Goal: Information Seeking & Learning: Learn about a topic

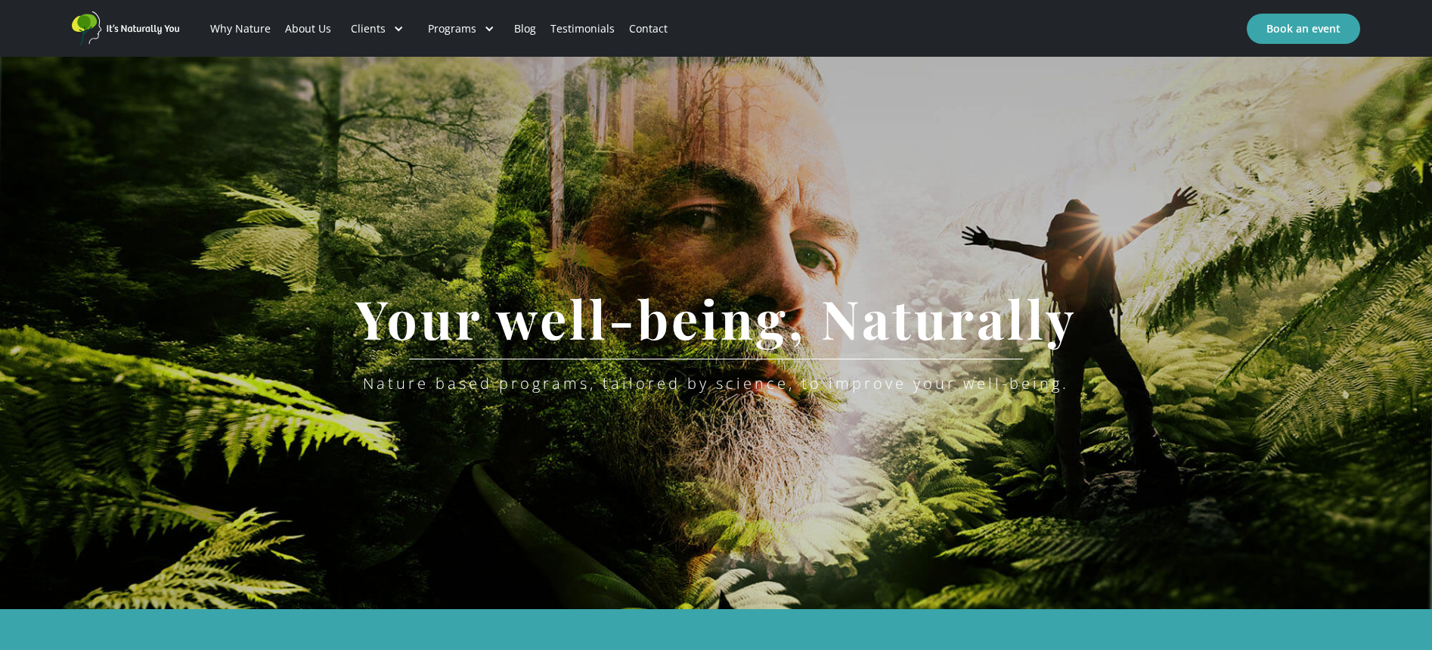
click at [321, 25] on link "About Us" at bounding box center [308, 28] width 61 height 51
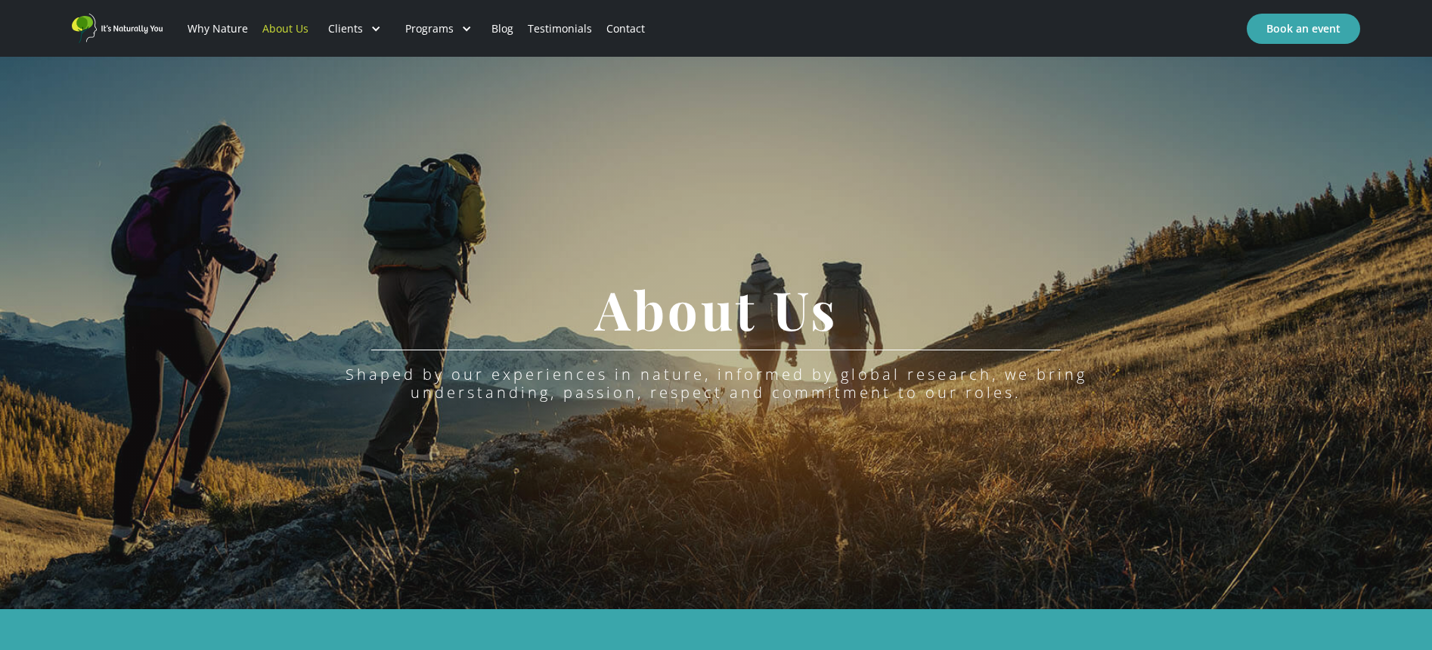
click at [438, 28] on div "Programs" at bounding box center [429, 28] width 48 height 15
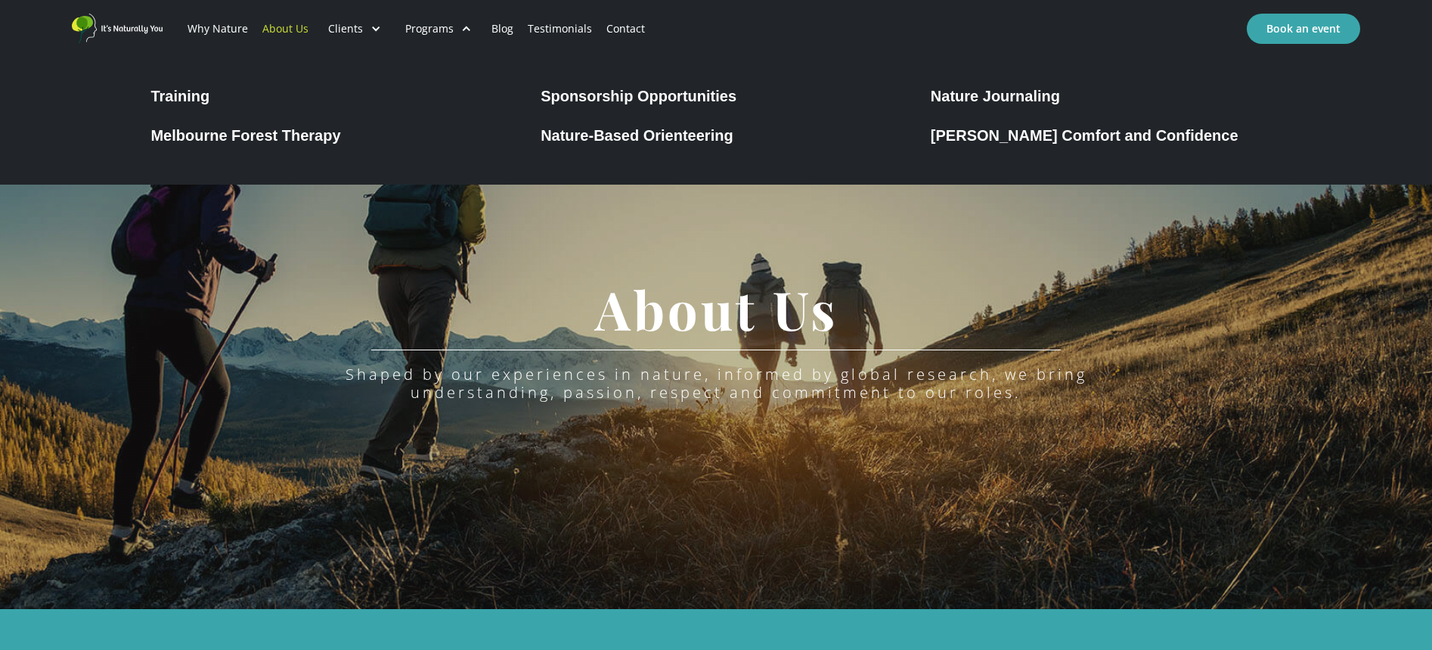
click at [291, 132] on div "Melbourne Forest Therapy" at bounding box center [245, 135] width 190 height 18
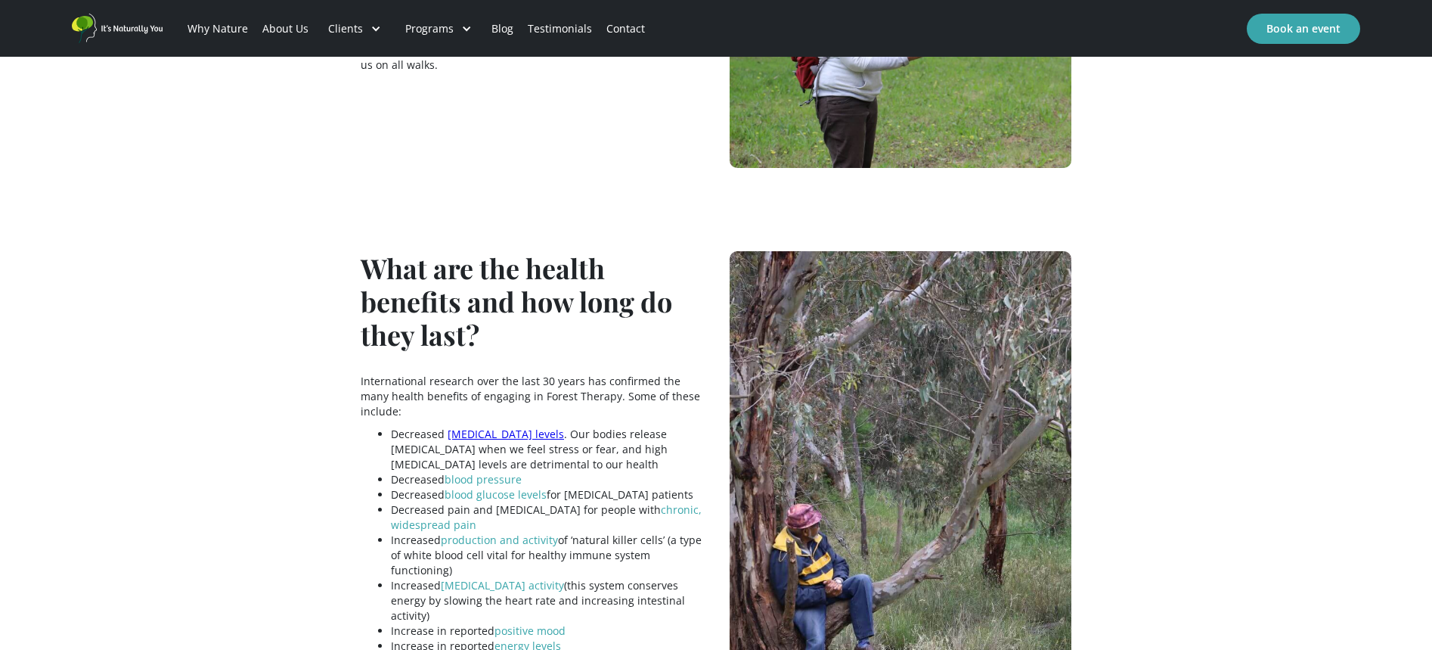
scroll to position [2496, 0]
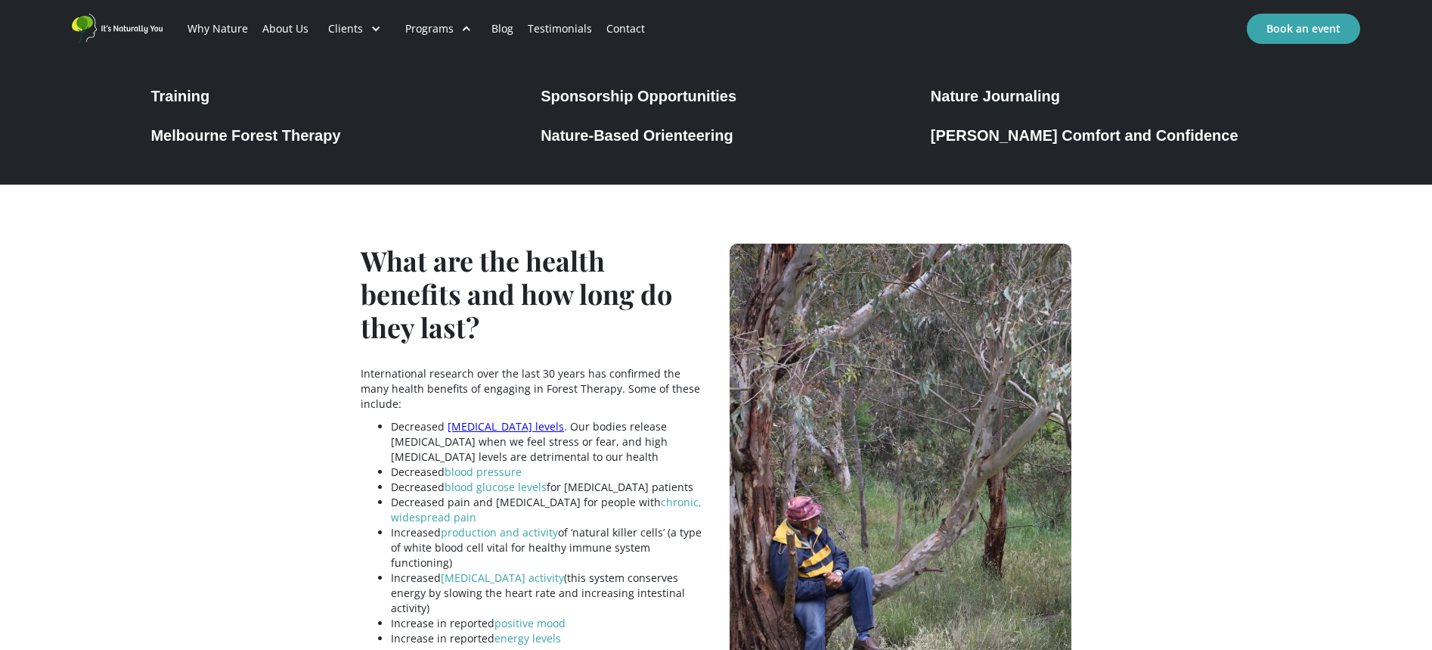
click at [584, 132] on div "Nature-Based Orienteering" at bounding box center [637, 135] width 193 height 18
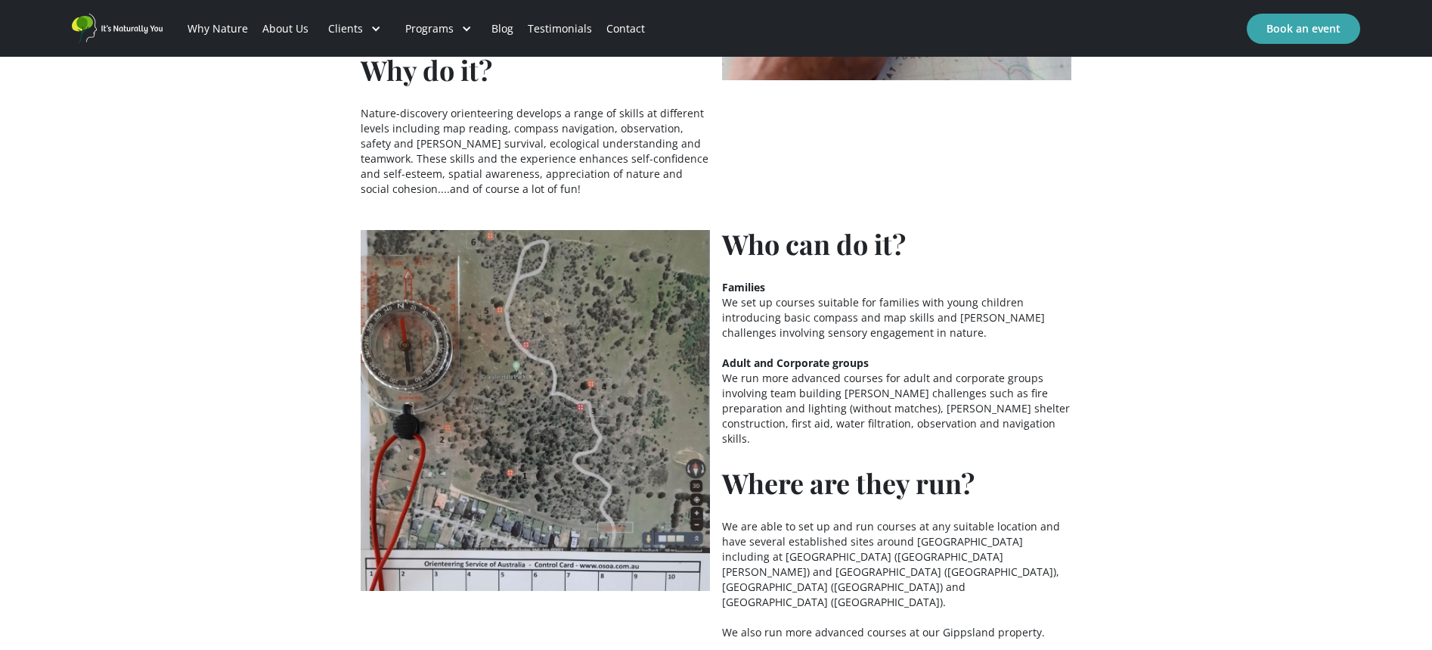
scroll to position [756, 0]
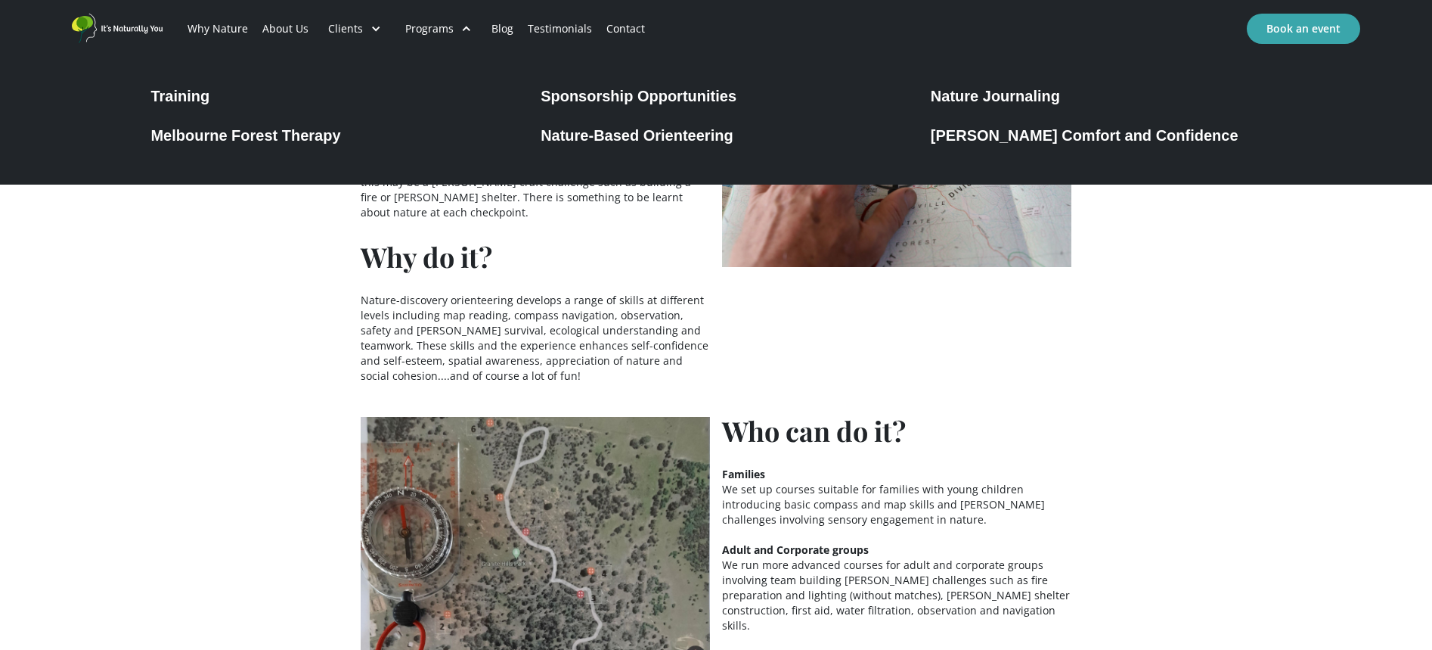
click at [1025, 132] on div "[PERSON_NAME] Comfort and Confidence" at bounding box center [1085, 135] width 308 height 18
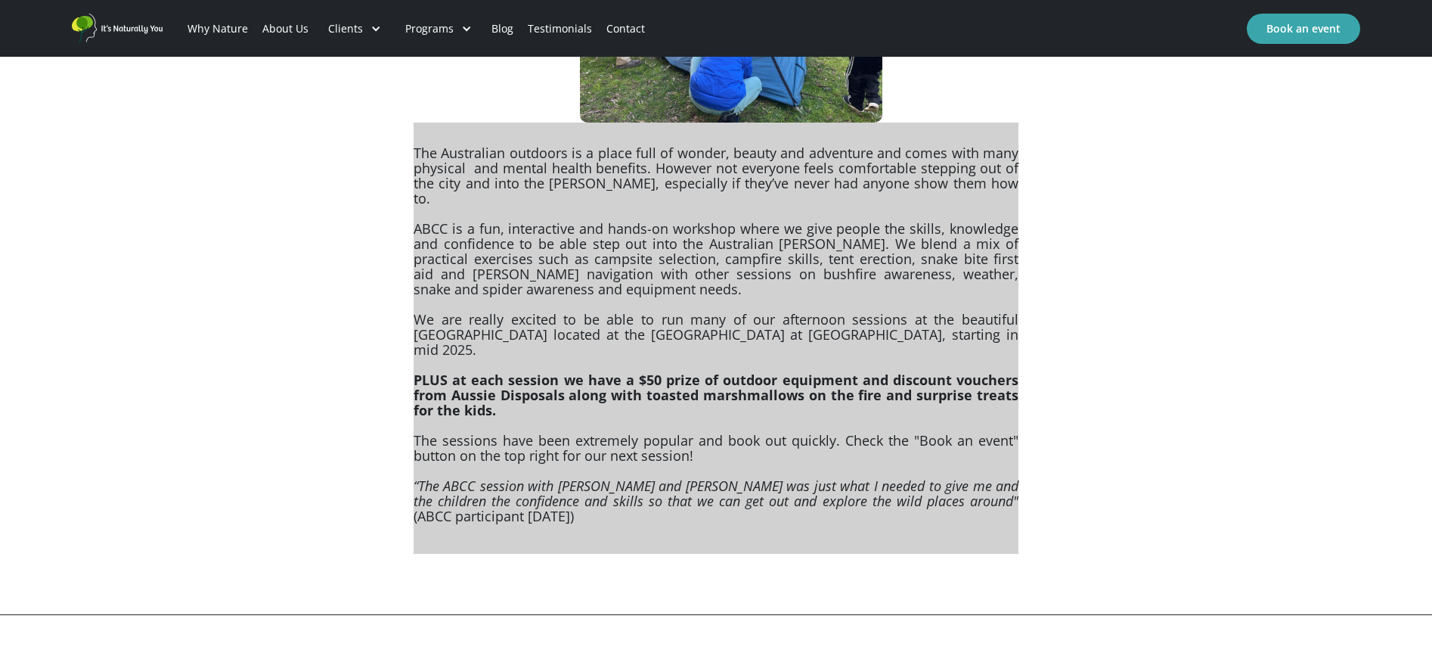
scroll to position [756, 0]
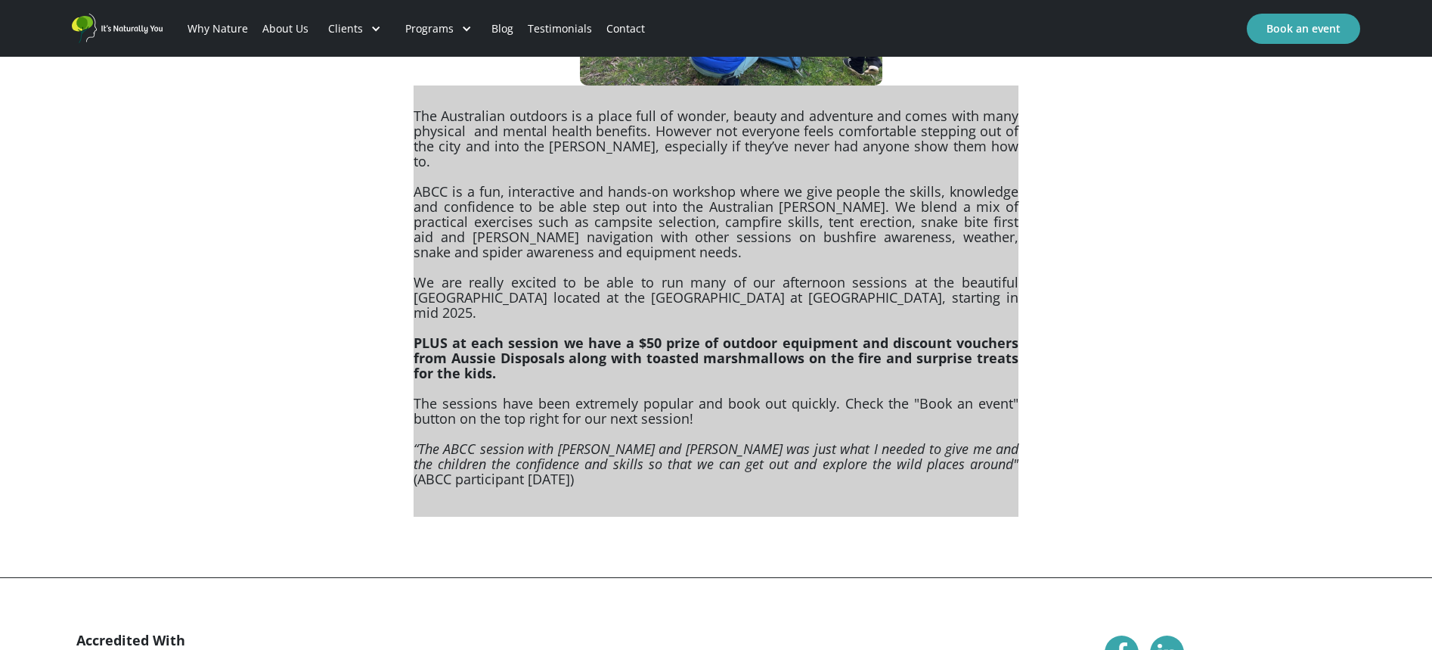
drag, startPoint x: 552, startPoint y: 281, endPoint x: 715, endPoint y: 293, distance: 163.8
click at [715, 293] on p "The Australian outdoors is a place full of wonder, beauty and adventure and com…" at bounding box center [716, 300] width 605 height 431
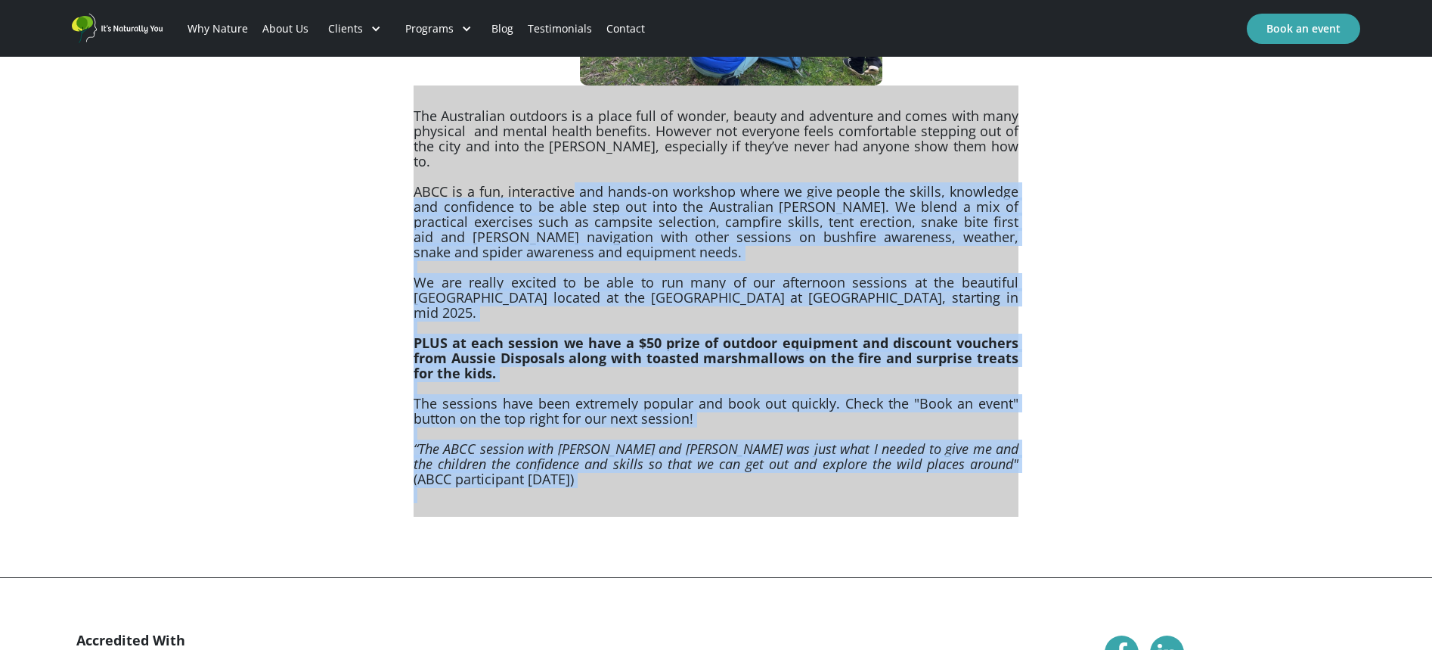
drag, startPoint x: 576, startPoint y: 174, endPoint x: 728, endPoint y: 482, distance: 343.3
click at [739, 499] on p "The Australian outdoors is a place full of wonder, beauty and adventure and com…" at bounding box center [716, 300] width 605 height 431
click at [707, 464] on p "The Australian outdoors is a place full of wonder, beauty and adventure and com…" at bounding box center [716, 300] width 605 height 431
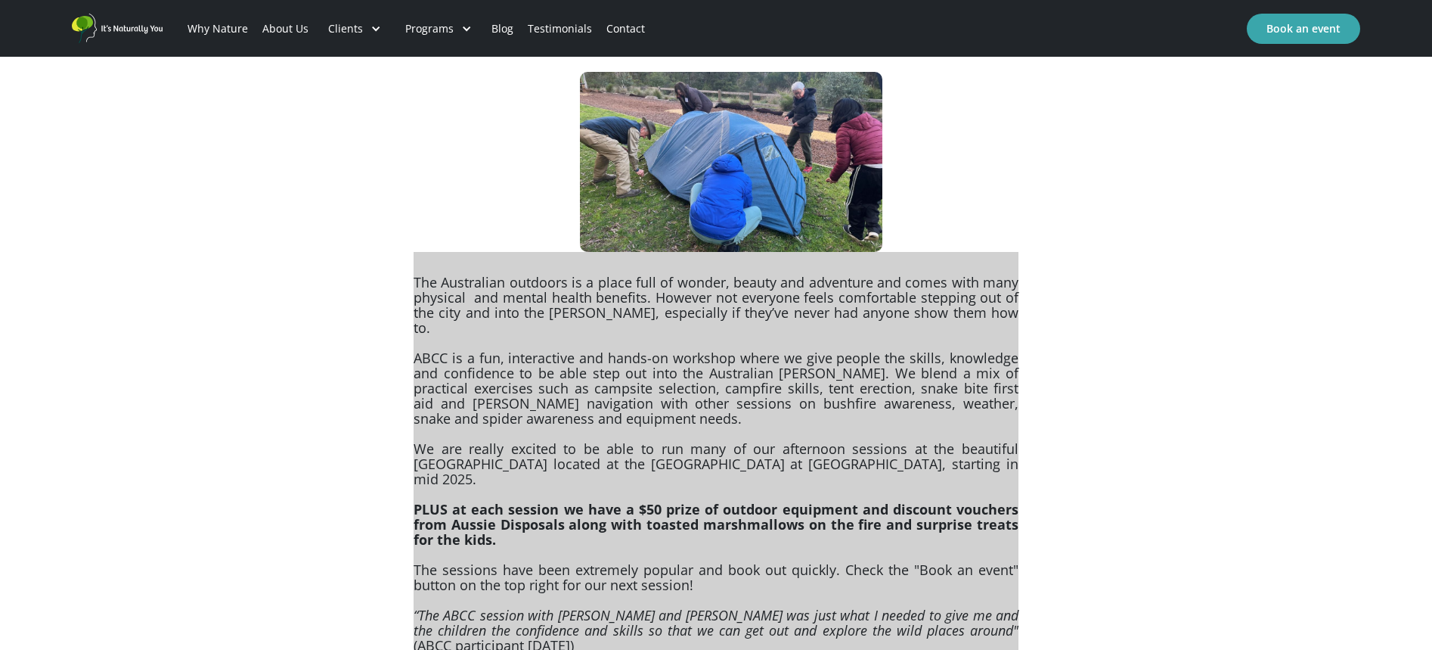
scroll to position [454, 0]
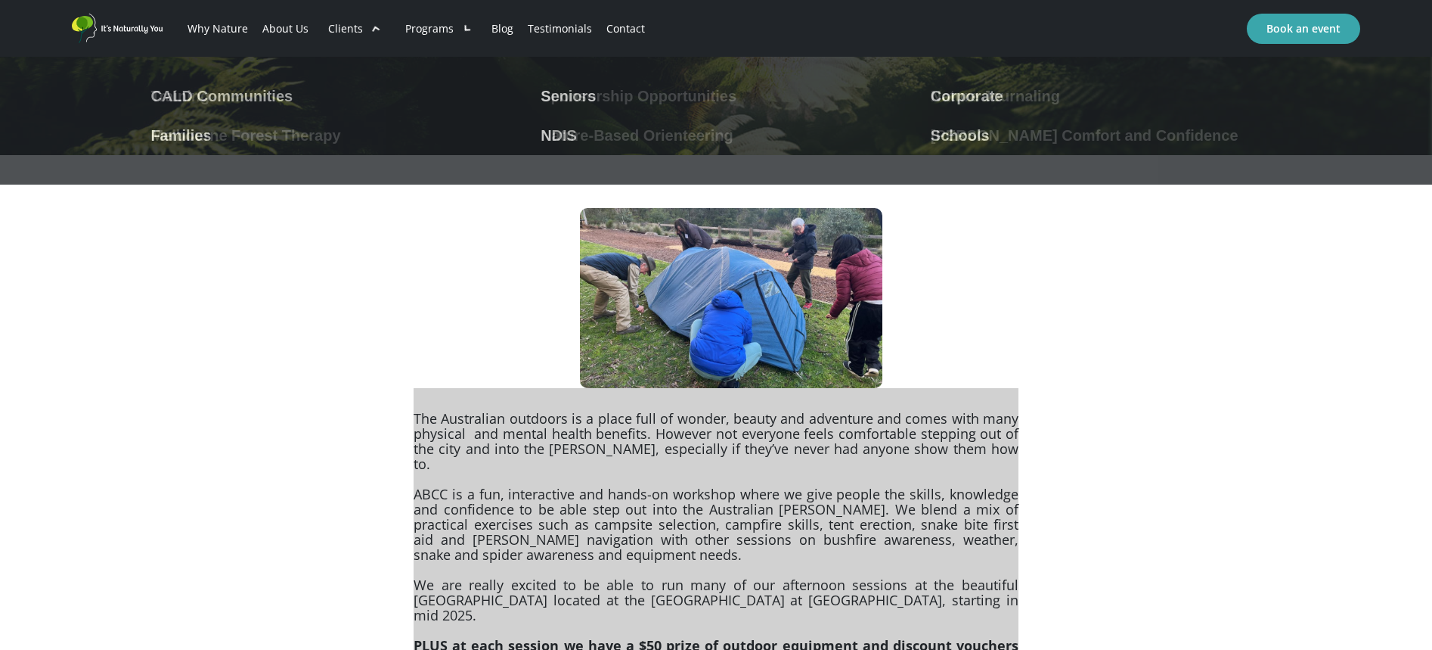
click at [349, 28] on div "Clients" at bounding box center [345, 28] width 35 height 15
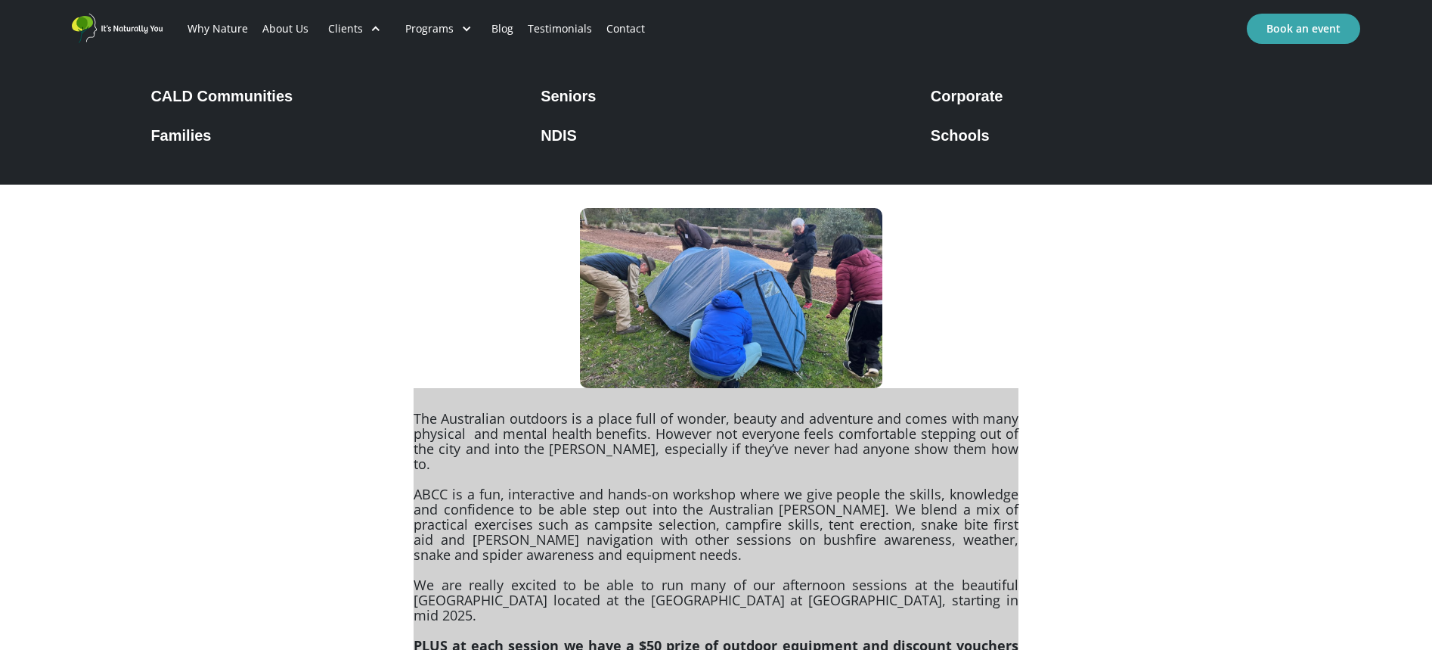
click at [565, 92] on div "Seniors" at bounding box center [568, 96] width 55 height 18
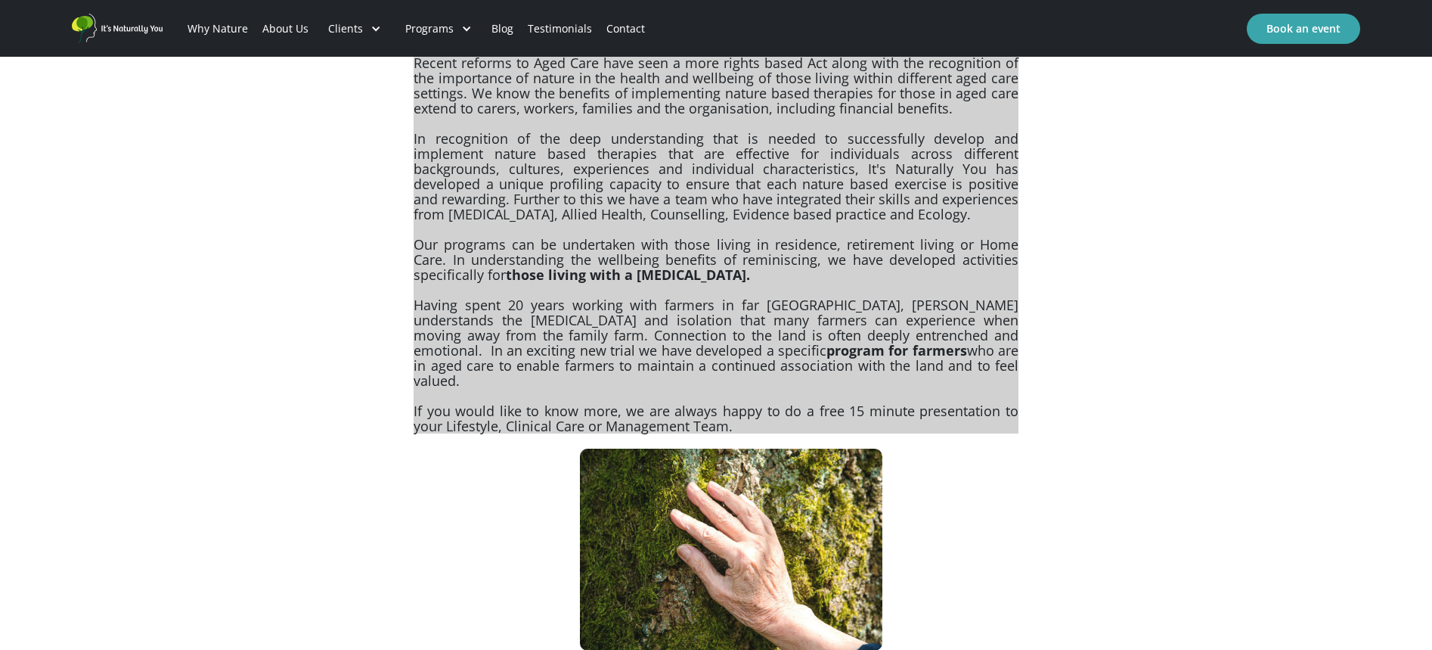
scroll to position [908, 0]
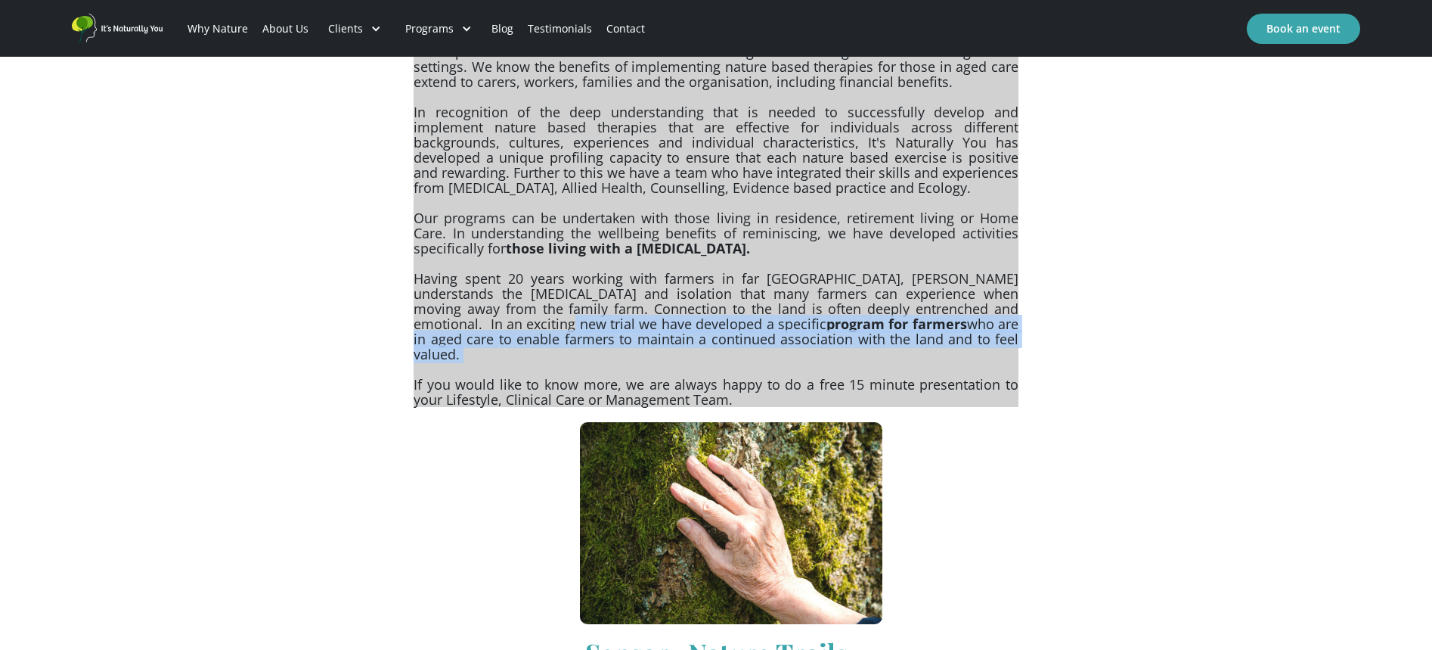
drag, startPoint x: 541, startPoint y: 324, endPoint x: 945, endPoint y: 349, distance: 405.3
click at [945, 349] on p "Recent reforms to Aged Care have seen a more rights based Act along with the re…" at bounding box center [716, 206] width 605 height 401
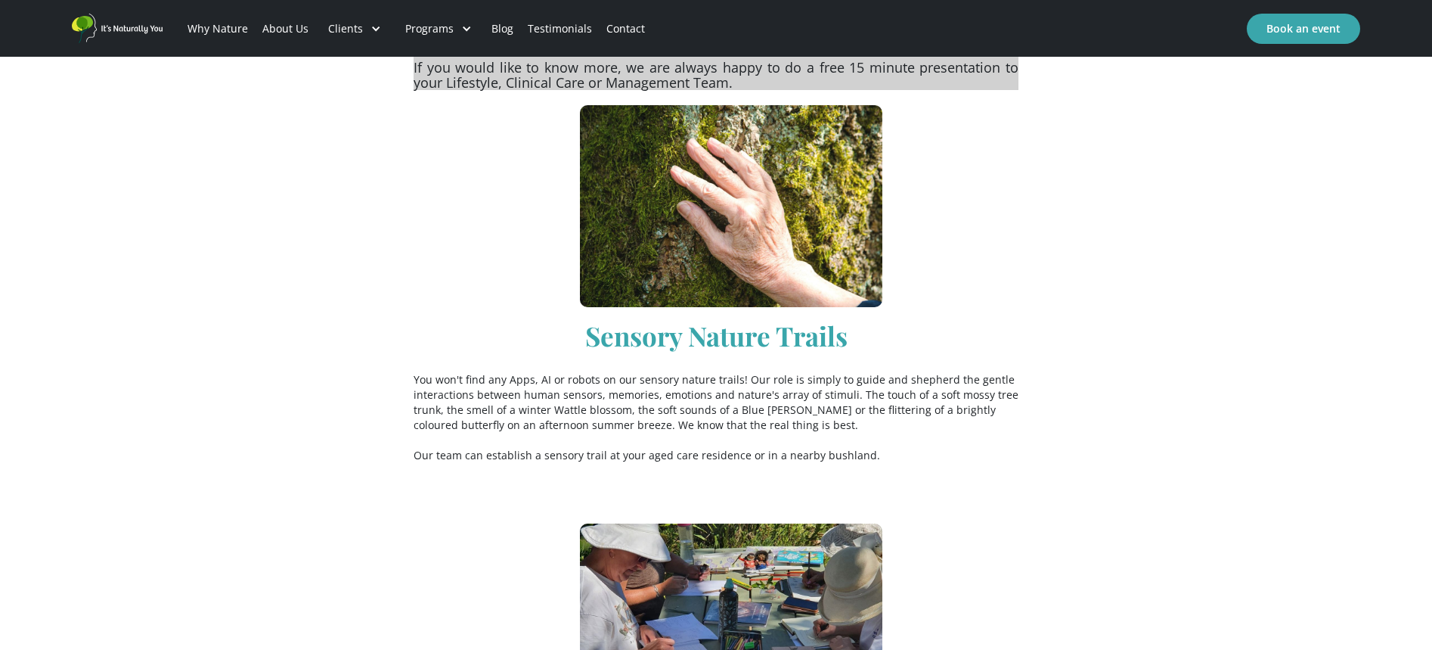
scroll to position [1210, 0]
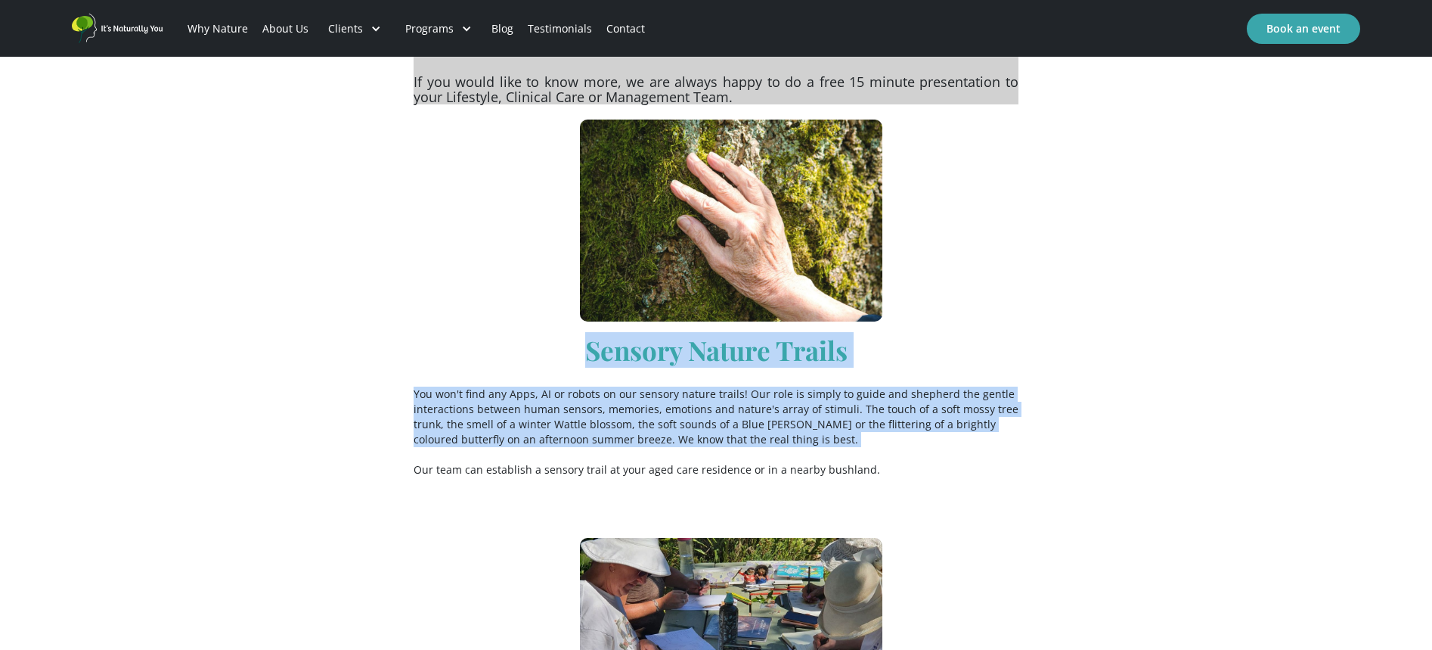
drag, startPoint x: 572, startPoint y: 332, endPoint x: 819, endPoint y: 439, distance: 269.6
click at [818, 439] on p "You won't find any Apps, AI or robots on our sensory nature trails! Our role is…" at bounding box center [716, 424] width 605 height 106
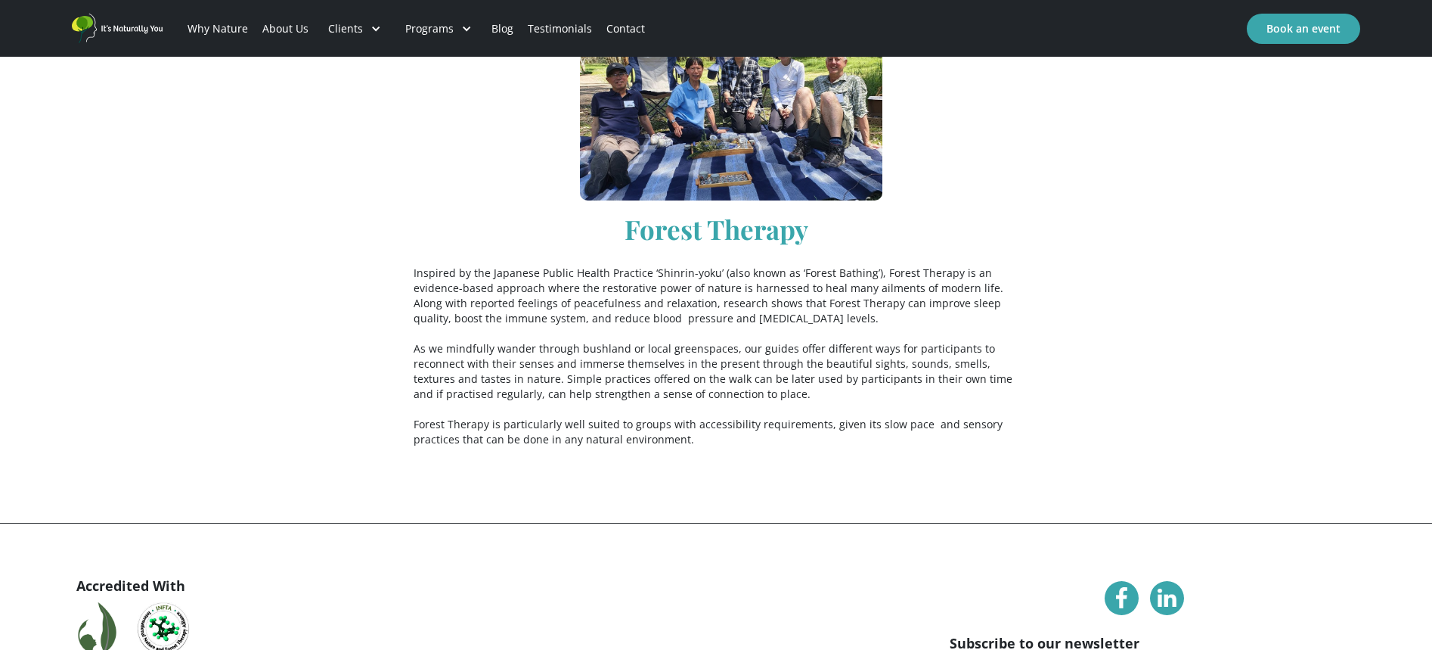
scroll to position [2269, 0]
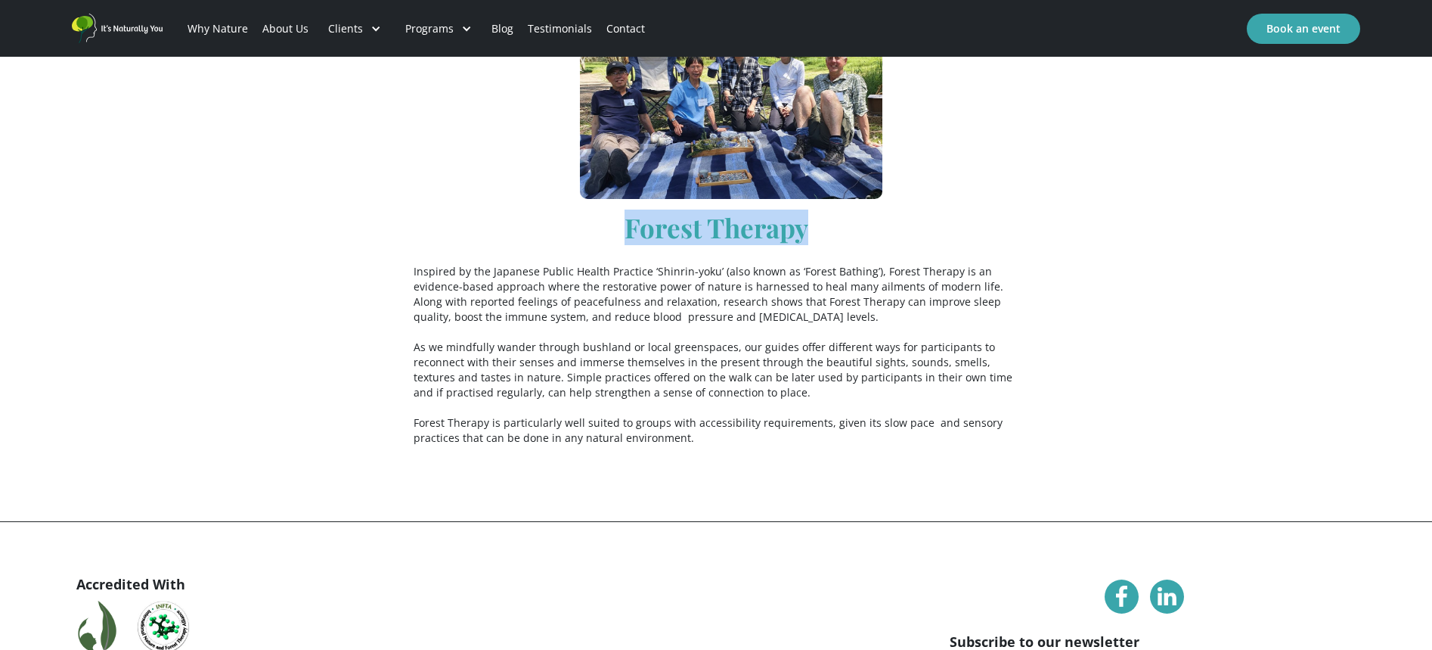
drag, startPoint x: 830, startPoint y: 208, endPoint x: 850, endPoint y: 334, distance: 127.1
click at [1013, 384] on p "Inspired by the Japanese Public Health Practice ‘Shinrin-yoku’ (also known as ‘…" at bounding box center [716, 347] width 605 height 197
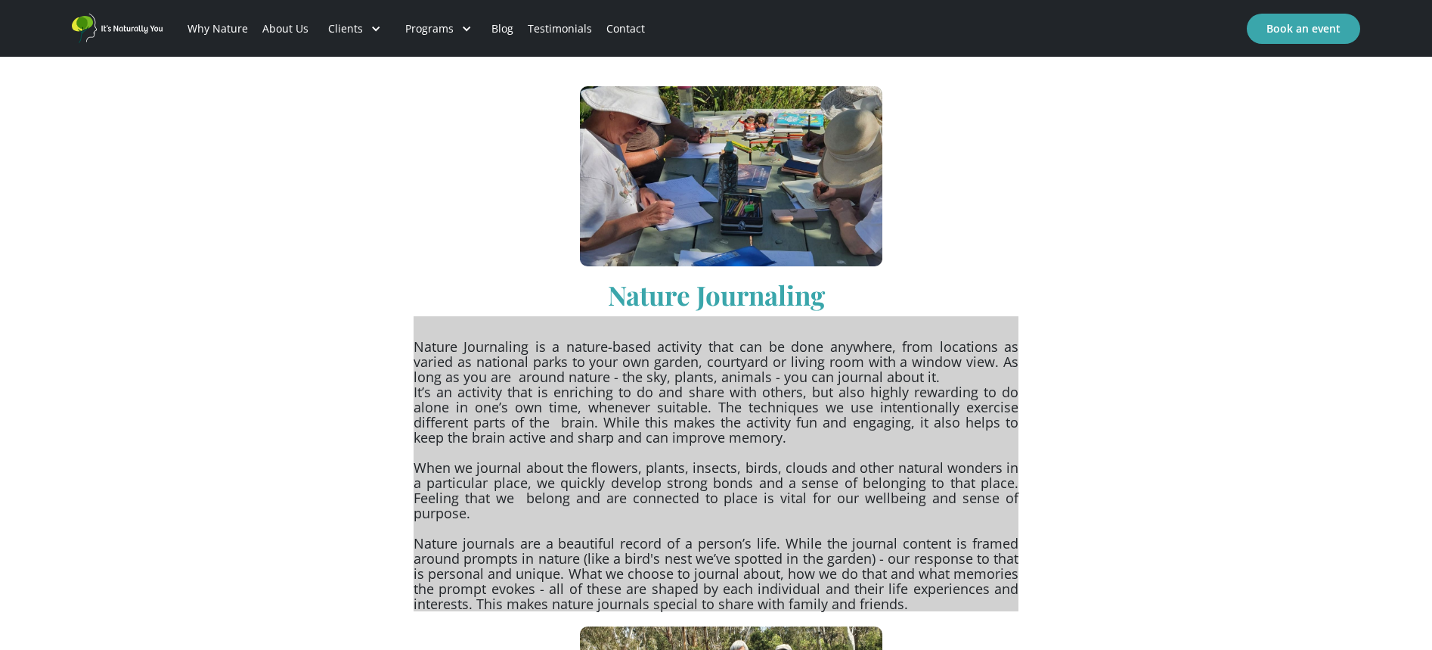
scroll to position [1588, 0]
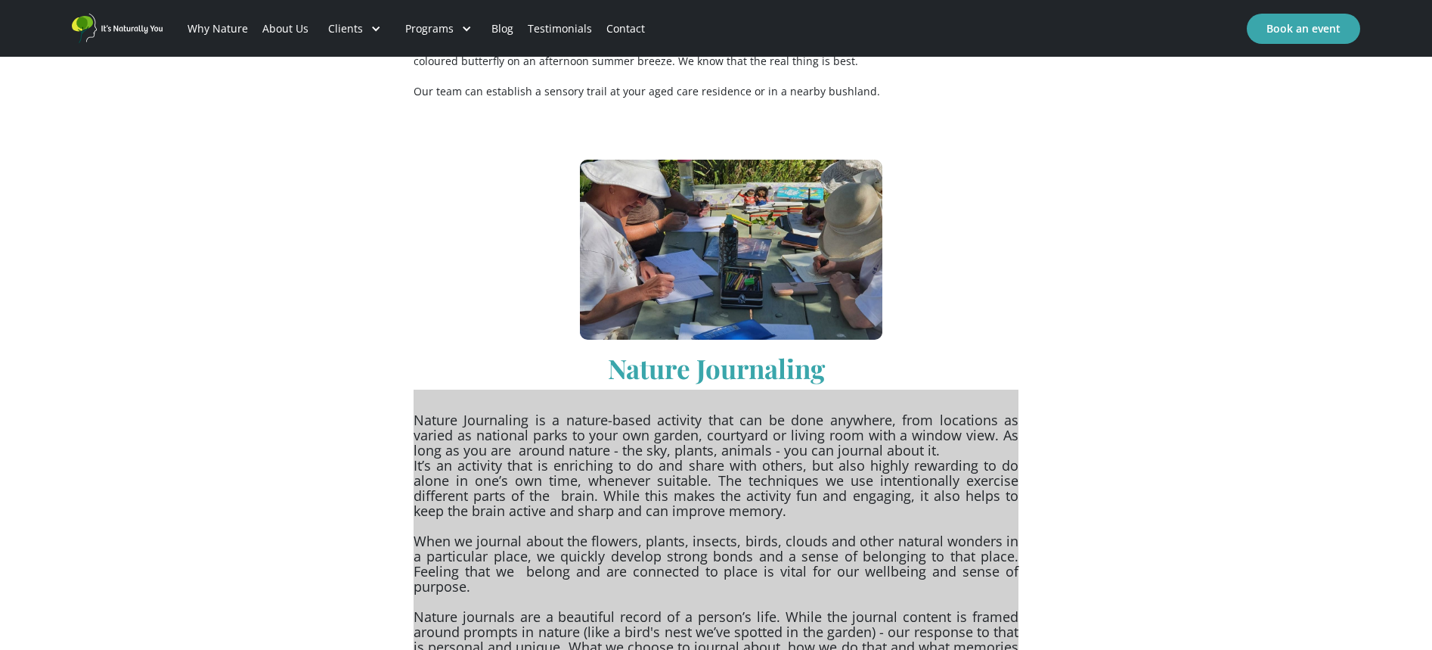
click at [616, 23] on link "Contact" at bounding box center [625, 28] width 53 height 51
